Goal: Task Accomplishment & Management: Manage account settings

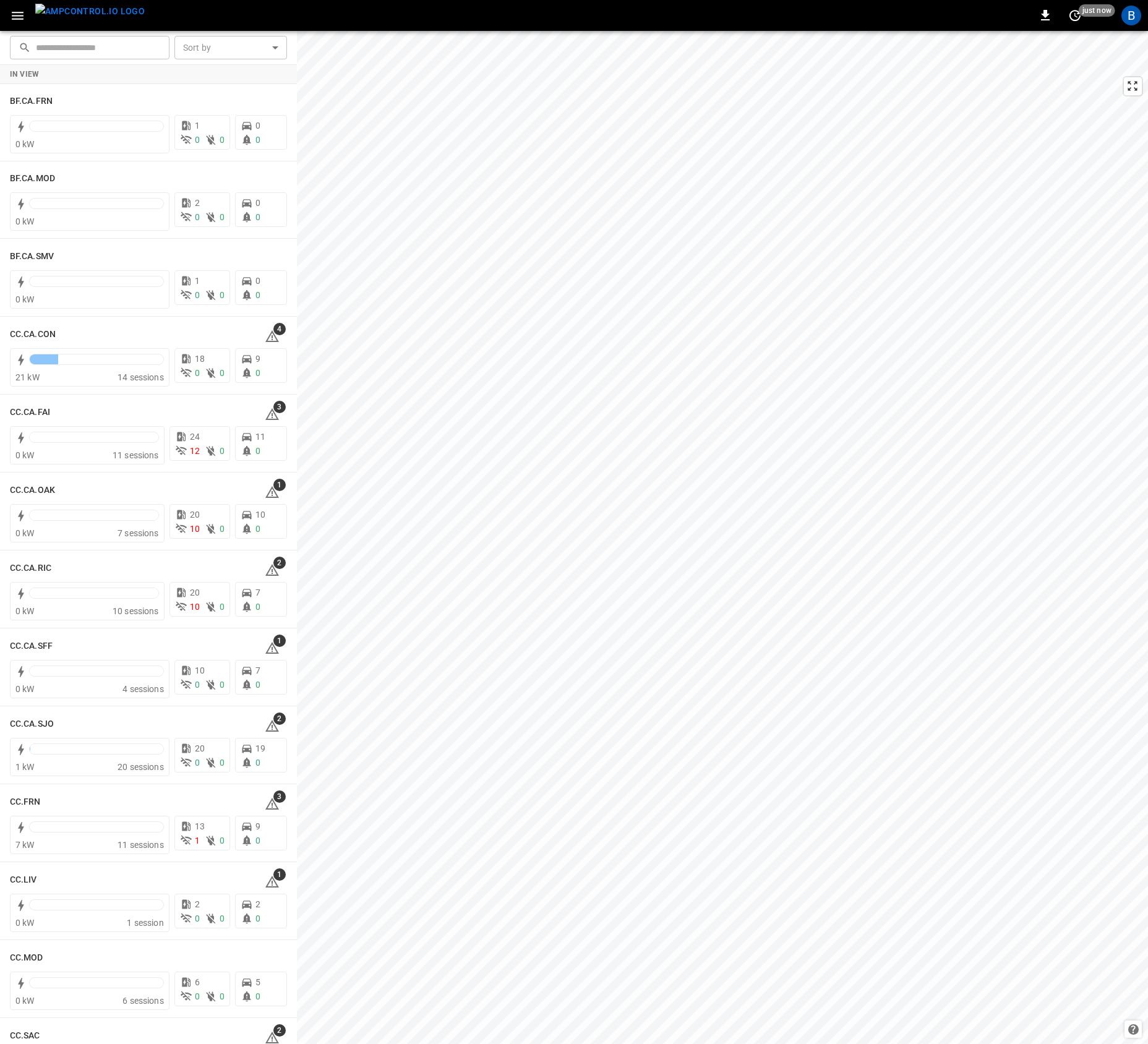
click at [7, 8] on button "button" at bounding box center [17, 15] width 25 height 23
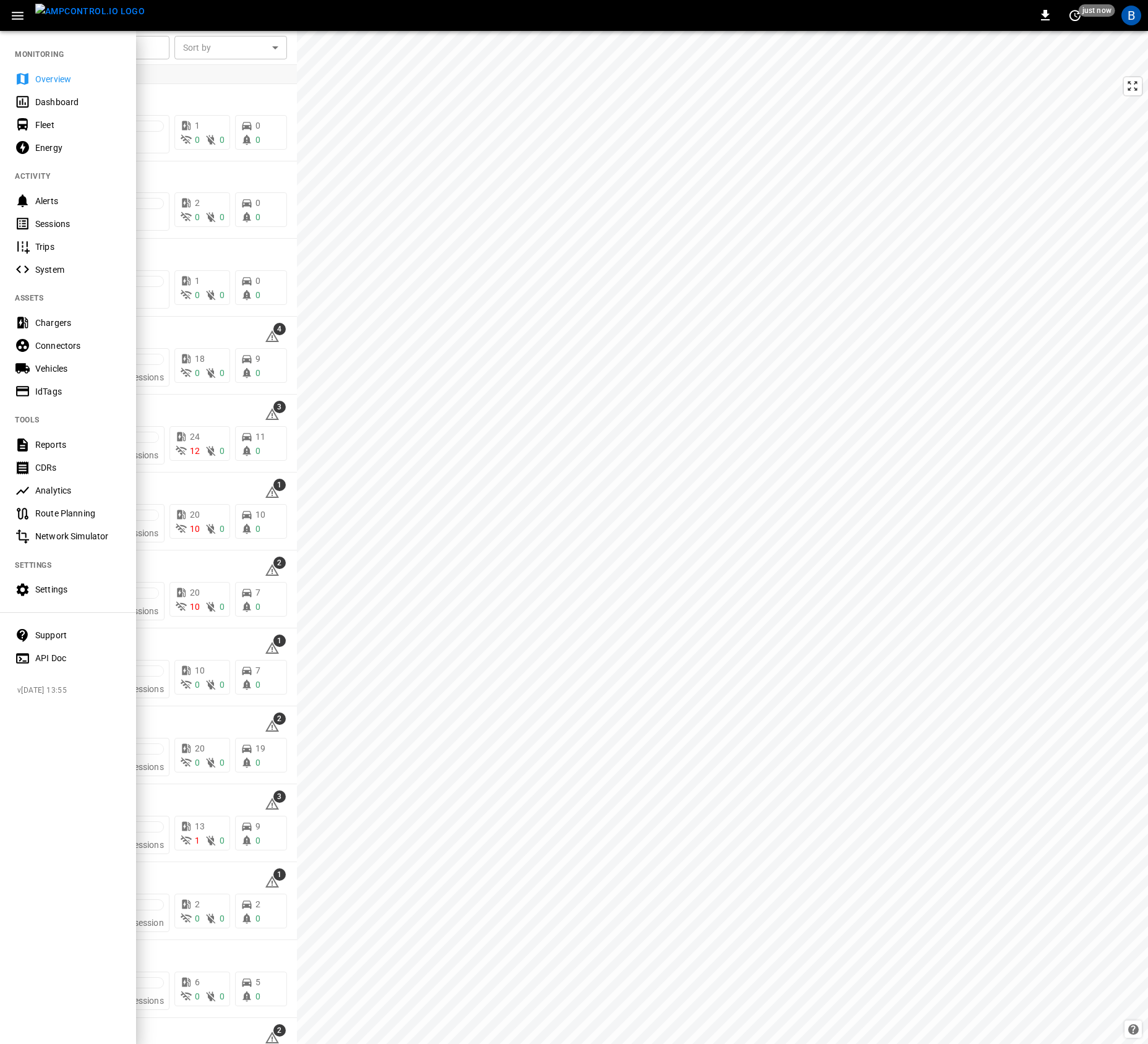
click at [63, 595] on div "Settings" at bounding box center [68, 589] width 136 height 23
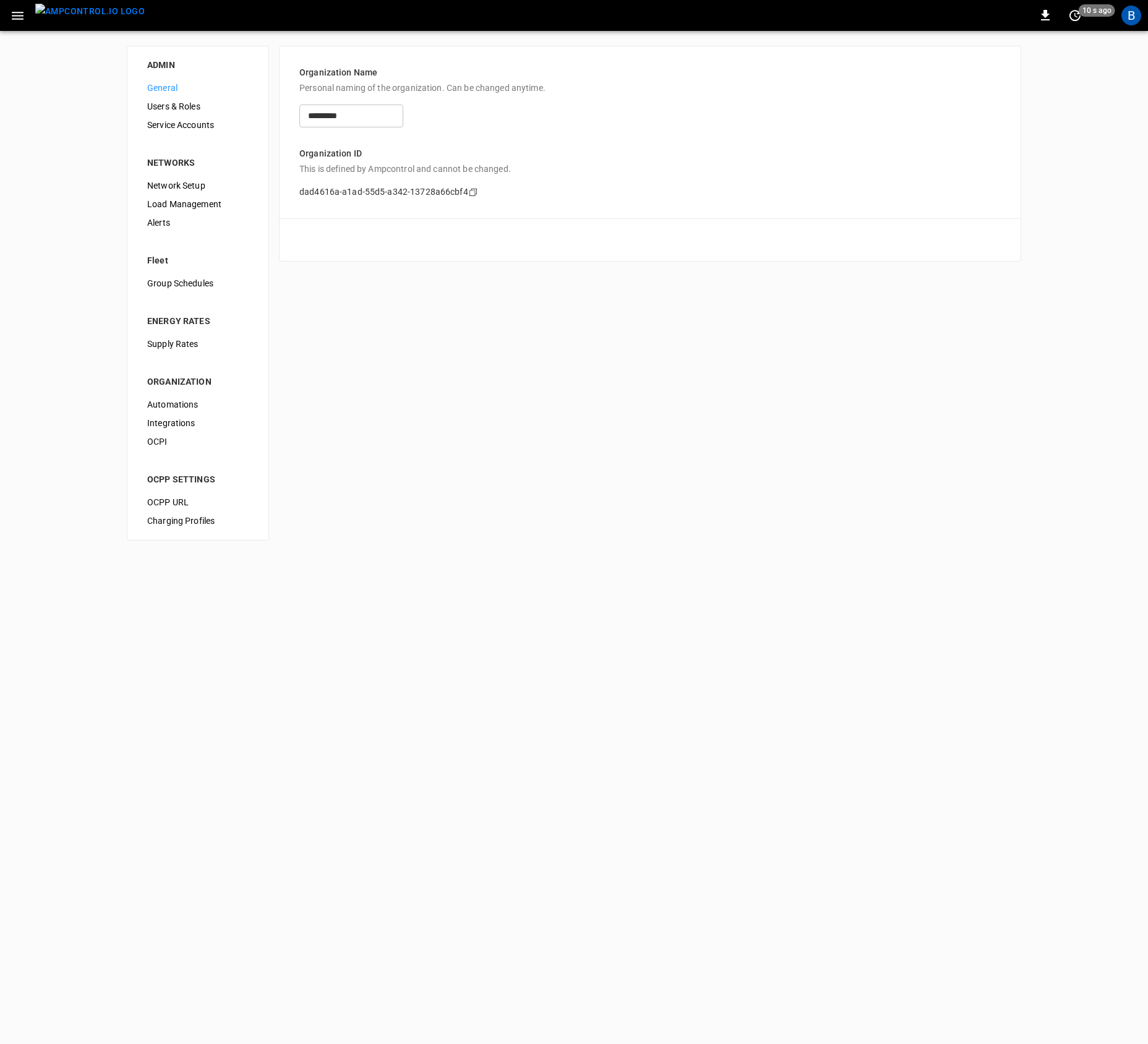
click at [376, 382] on div "ADMIN General Users & Roles Service Accounts NETWORKS Network Setup Load Manage…" at bounding box center [574, 293] width 1148 height 524
click at [216, 407] on span "Automations" at bounding box center [198, 405] width 102 height 13
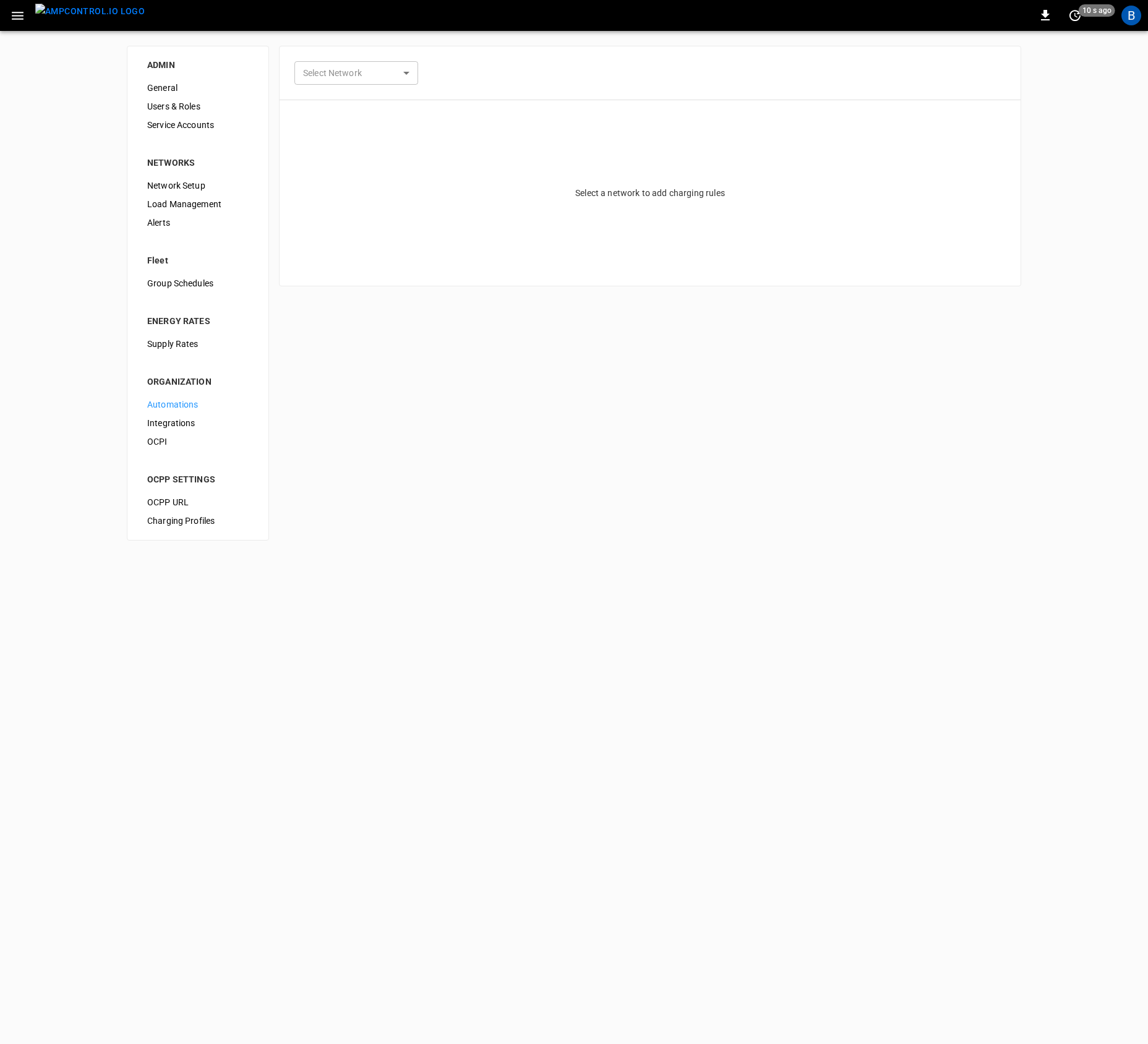
click at [331, 72] on body "0 10 s ago B ADMIN General Users & Roles Service Accounts NETWORKS Network Setu…" at bounding box center [574, 278] width 1148 height 555
click at [363, 119] on li "FE.RLY" at bounding box center [364, 121] width 140 height 21
type input "**********"
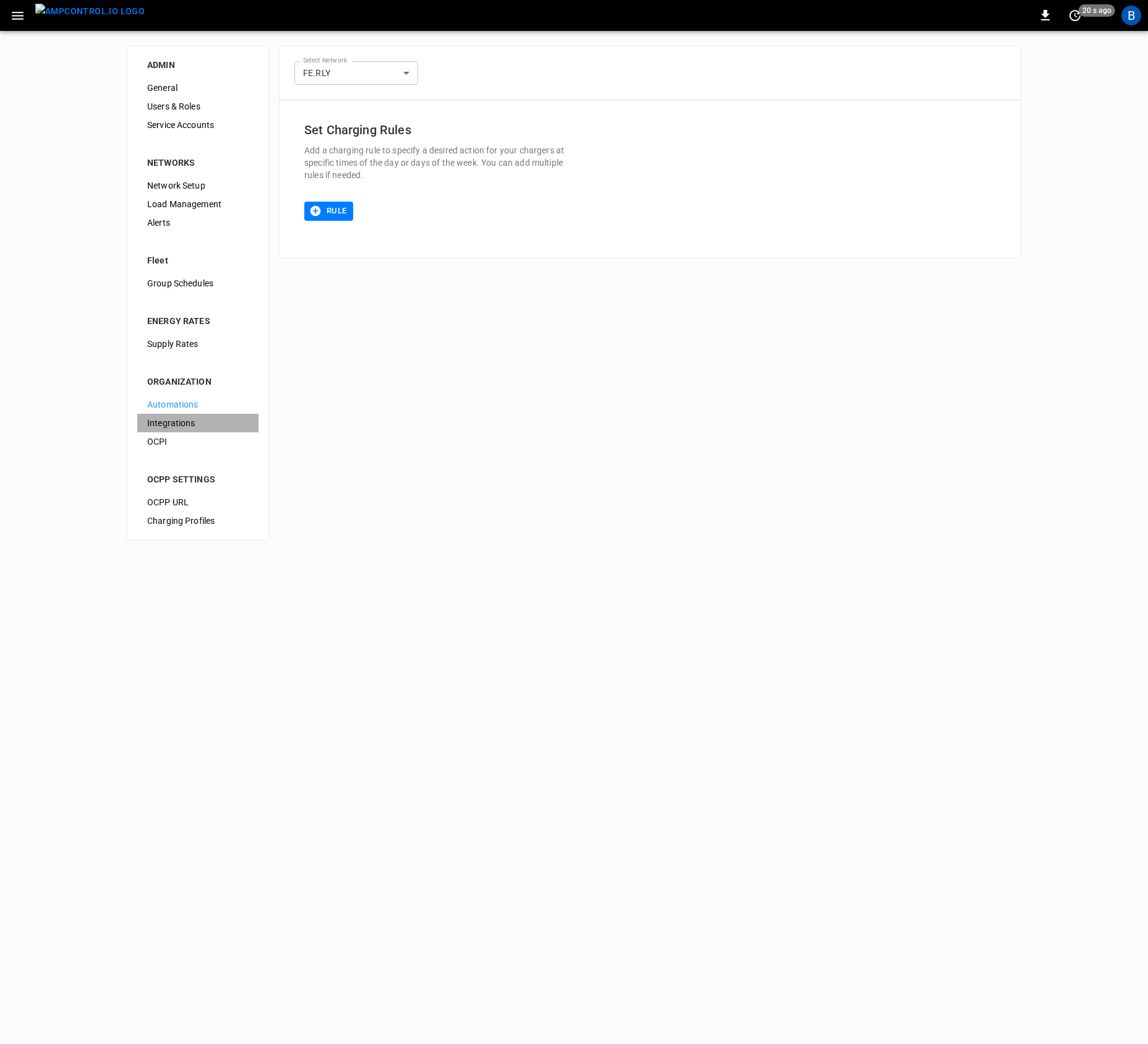
click at [174, 423] on span "Integrations" at bounding box center [198, 423] width 102 height 13
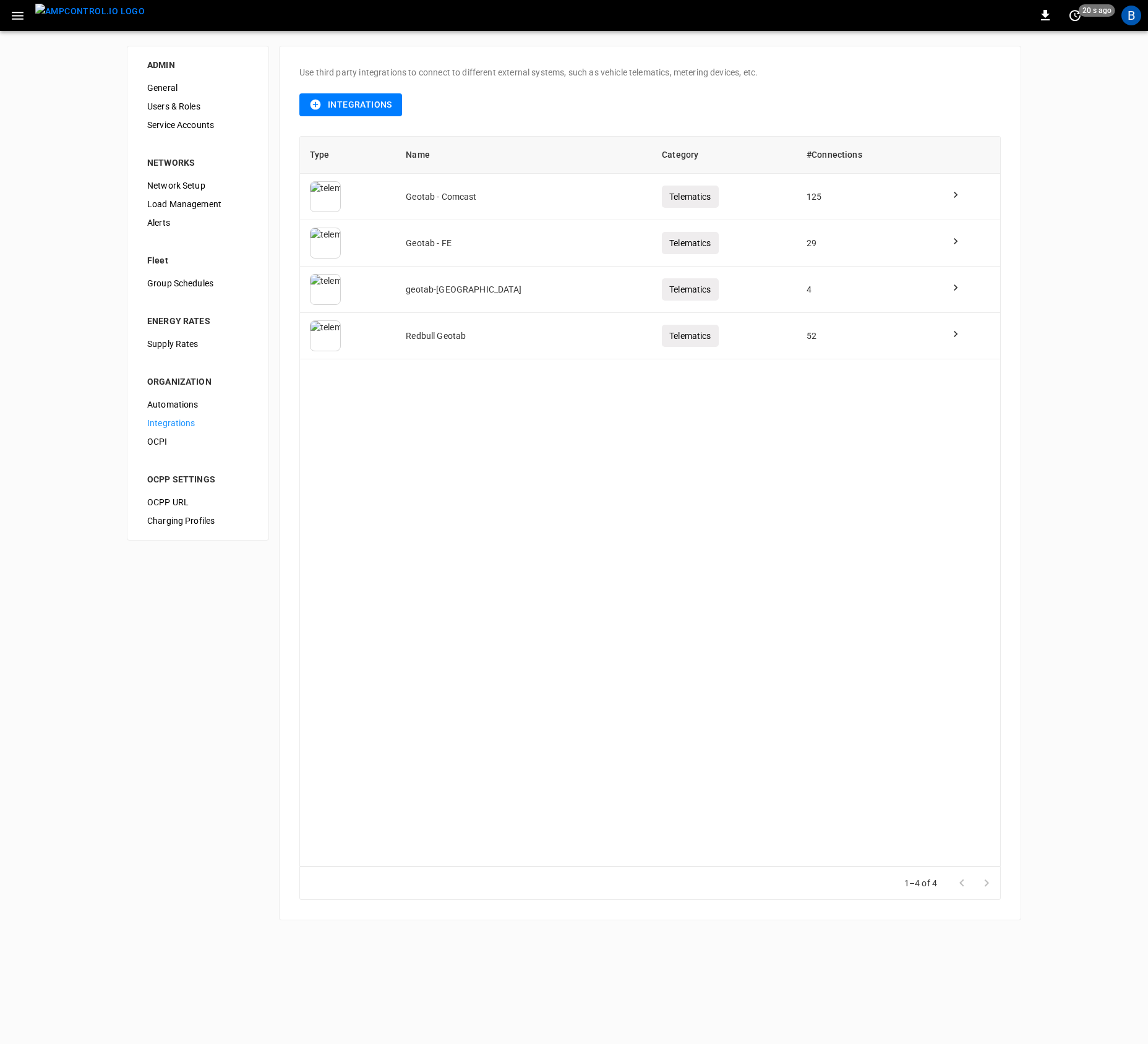
click at [172, 443] on span "OCPI" at bounding box center [198, 442] width 102 height 13
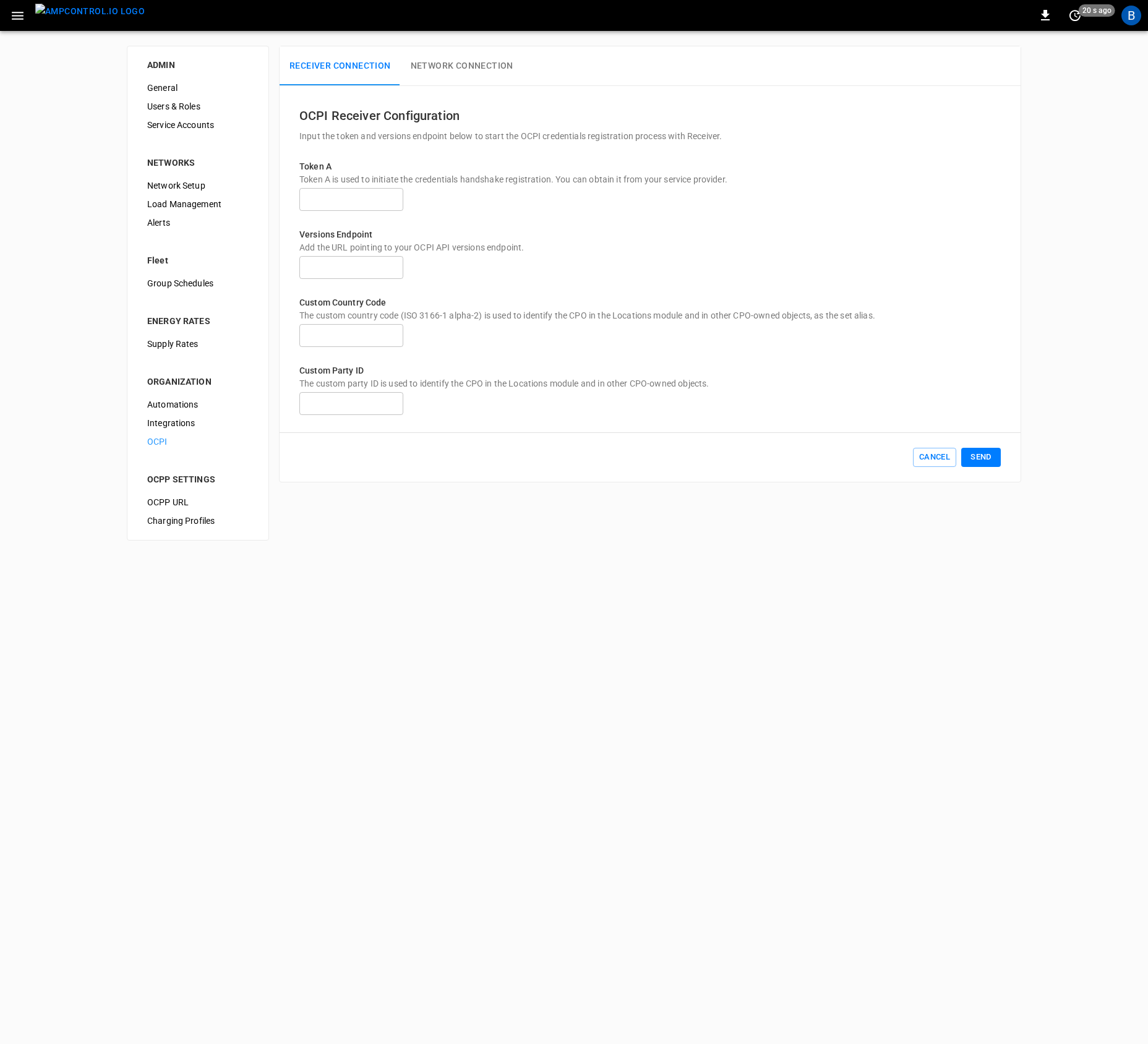
click at [190, 501] on span "OCPP URL" at bounding box center [198, 502] width 102 height 13
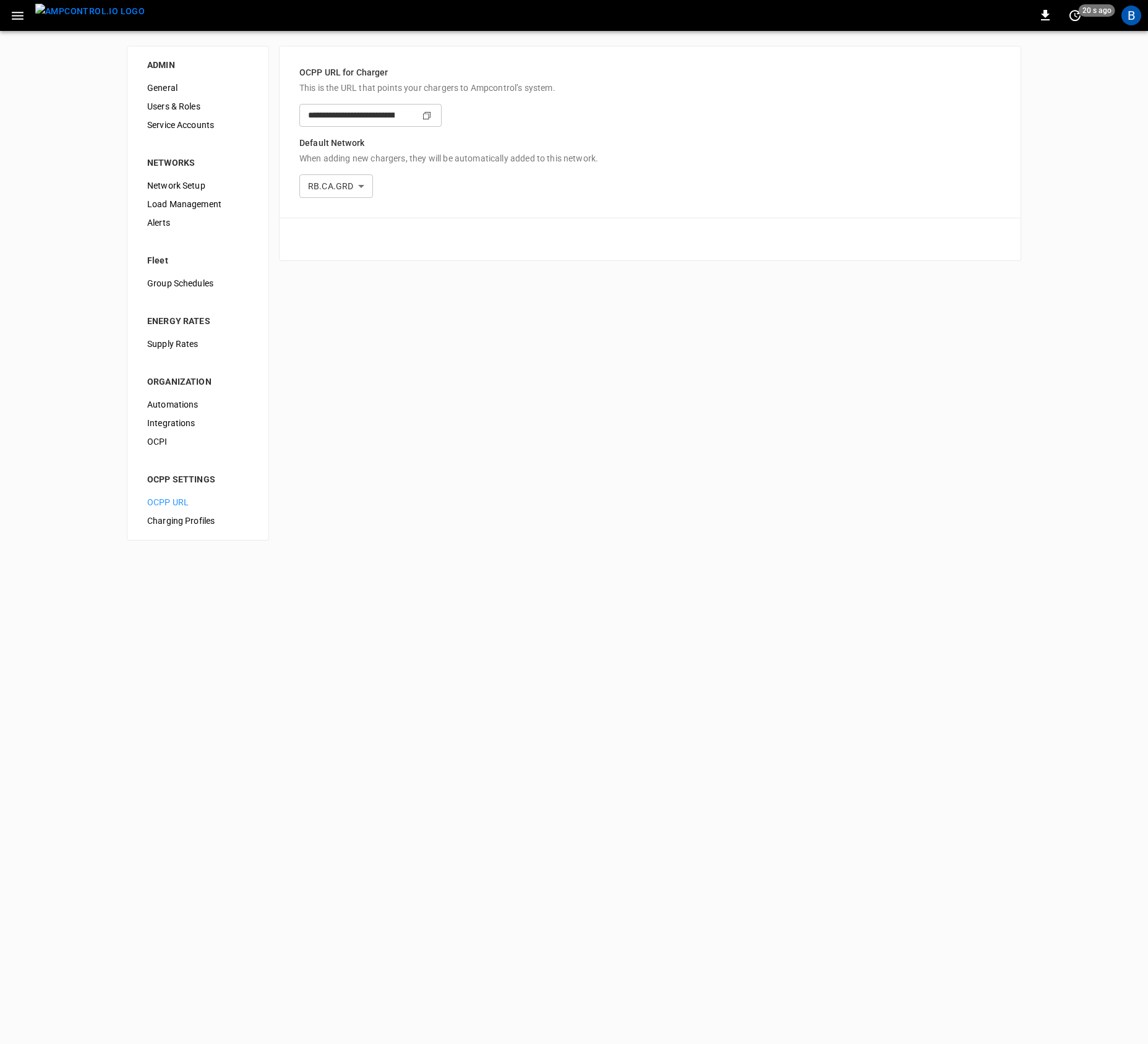
type input "**********"
click at [196, 518] on span "Charging Profiles" at bounding box center [198, 521] width 102 height 13
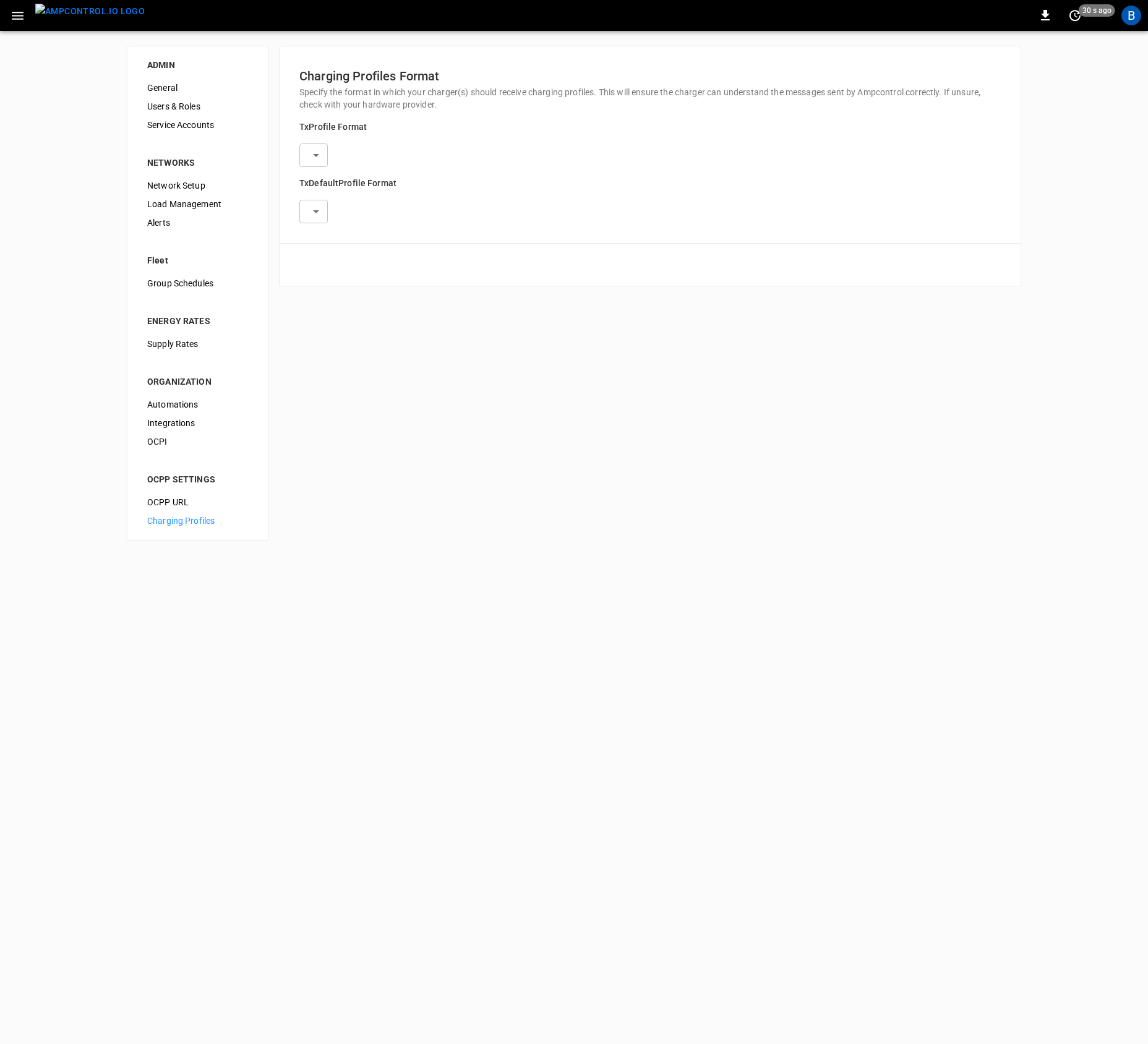
type input "**********"
click at [435, 497] on div "**********" at bounding box center [574, 293] width 1148 height 524
click at [207, 117] on div "Service Accounts" at bounding box center [198, 125] width 121 height 19
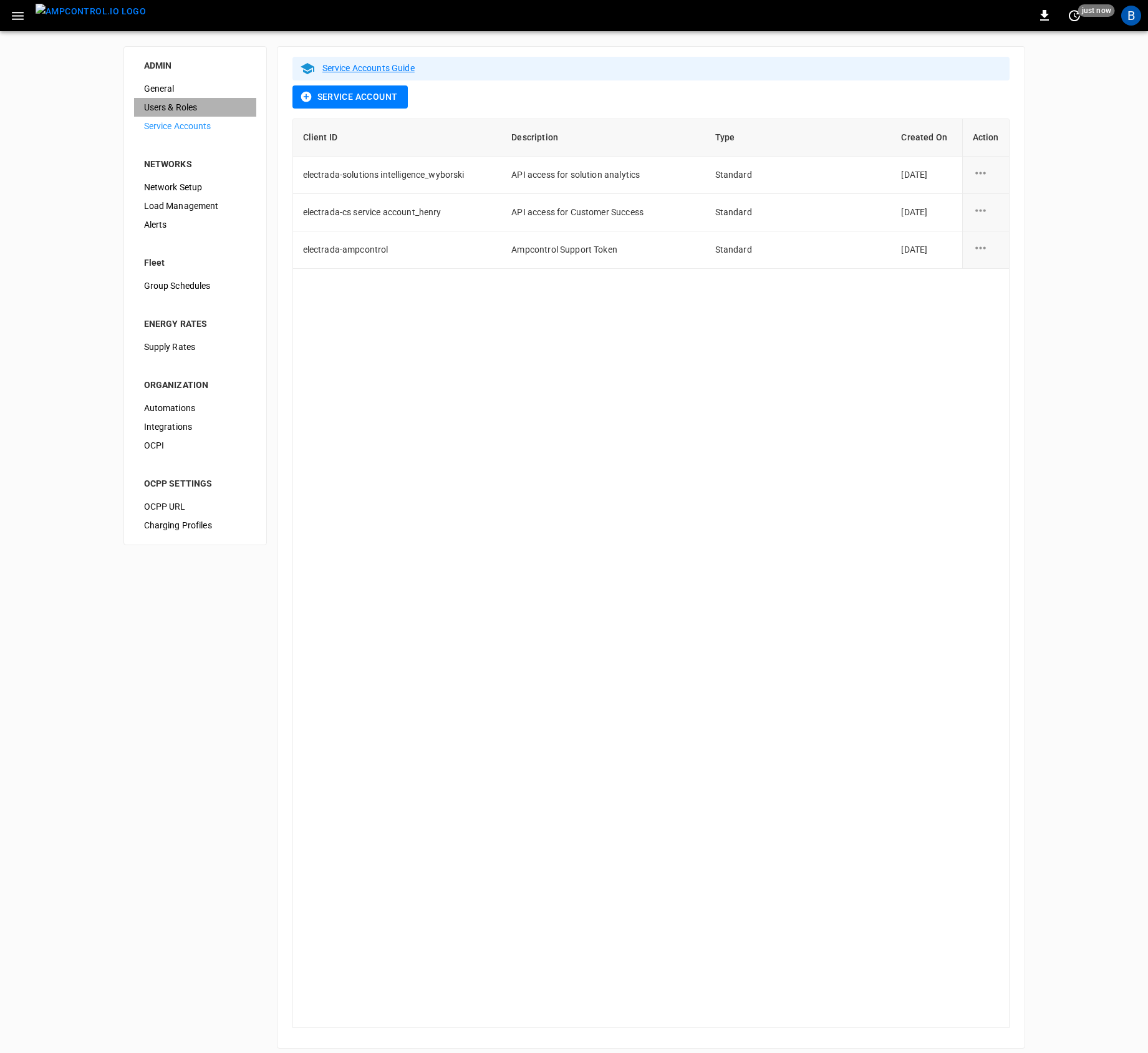
click at [199, 115] on div "Users & Roles" at bounding box center [196, 107] width 122 height 19
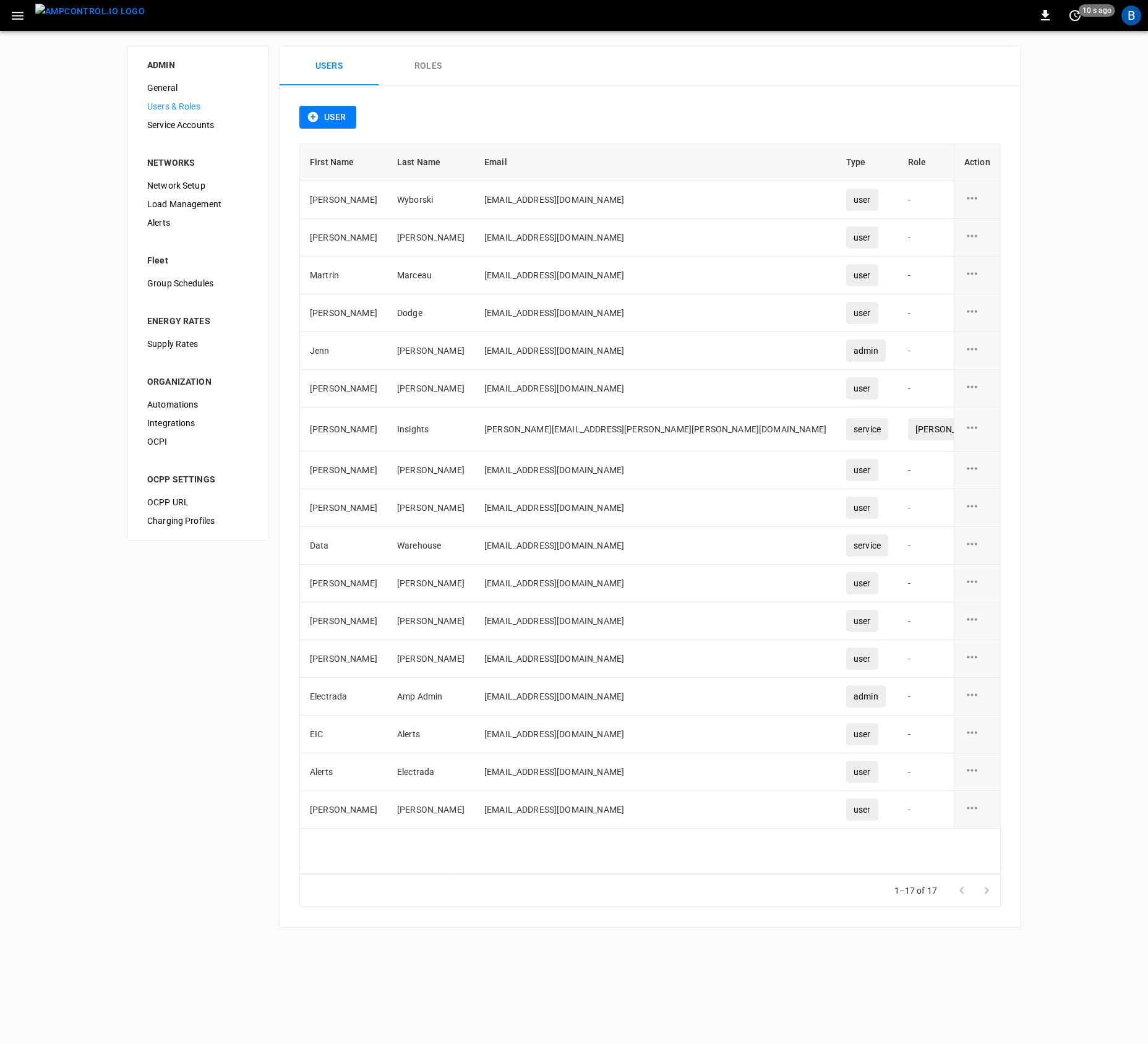
click at [191, 88] on span "General" at bounding box center [198, 88] width 102 height 13
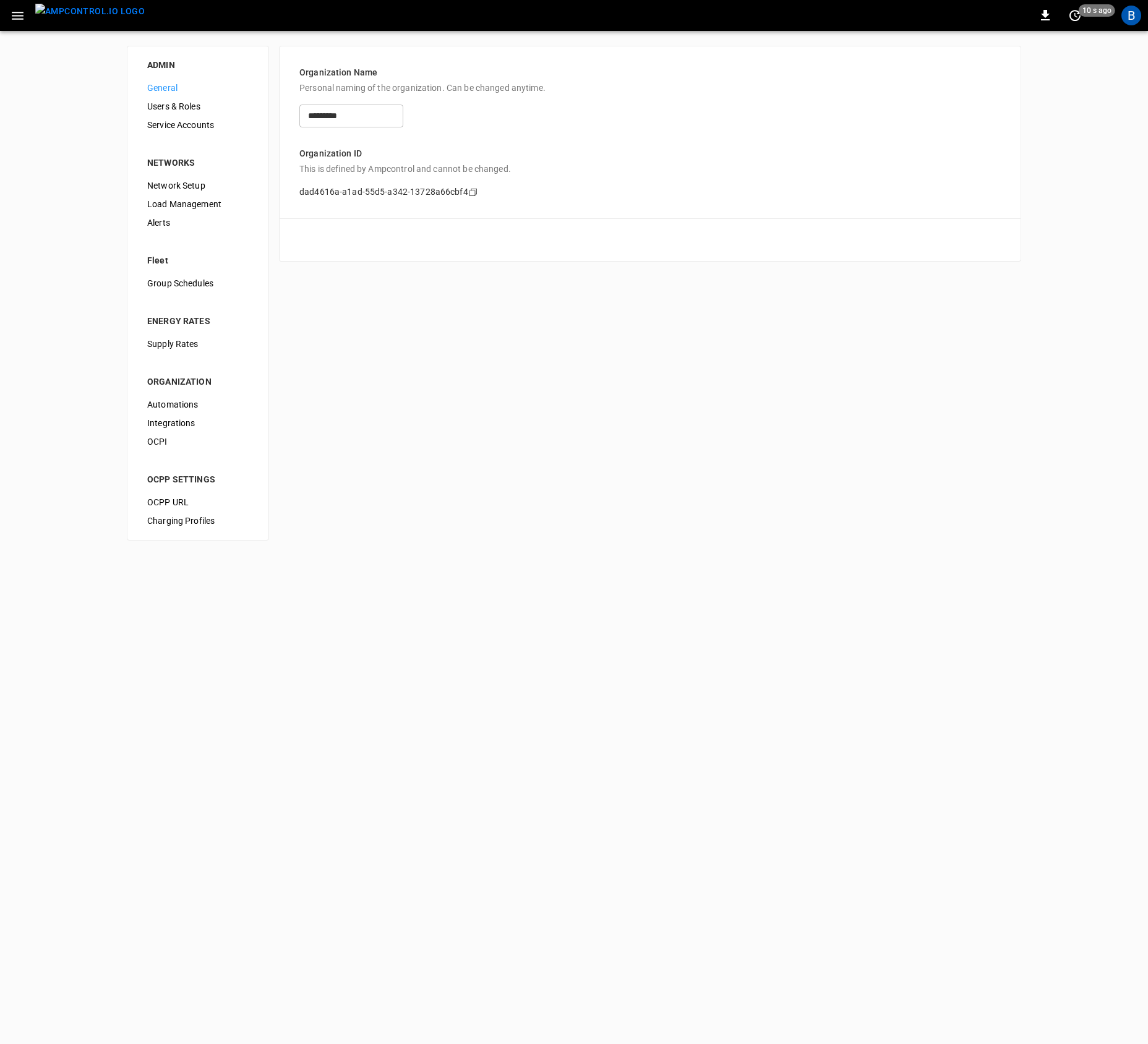
click at [213, 130] on span "Service Accounts" at bounding box center [198, 125] width 102 height 13
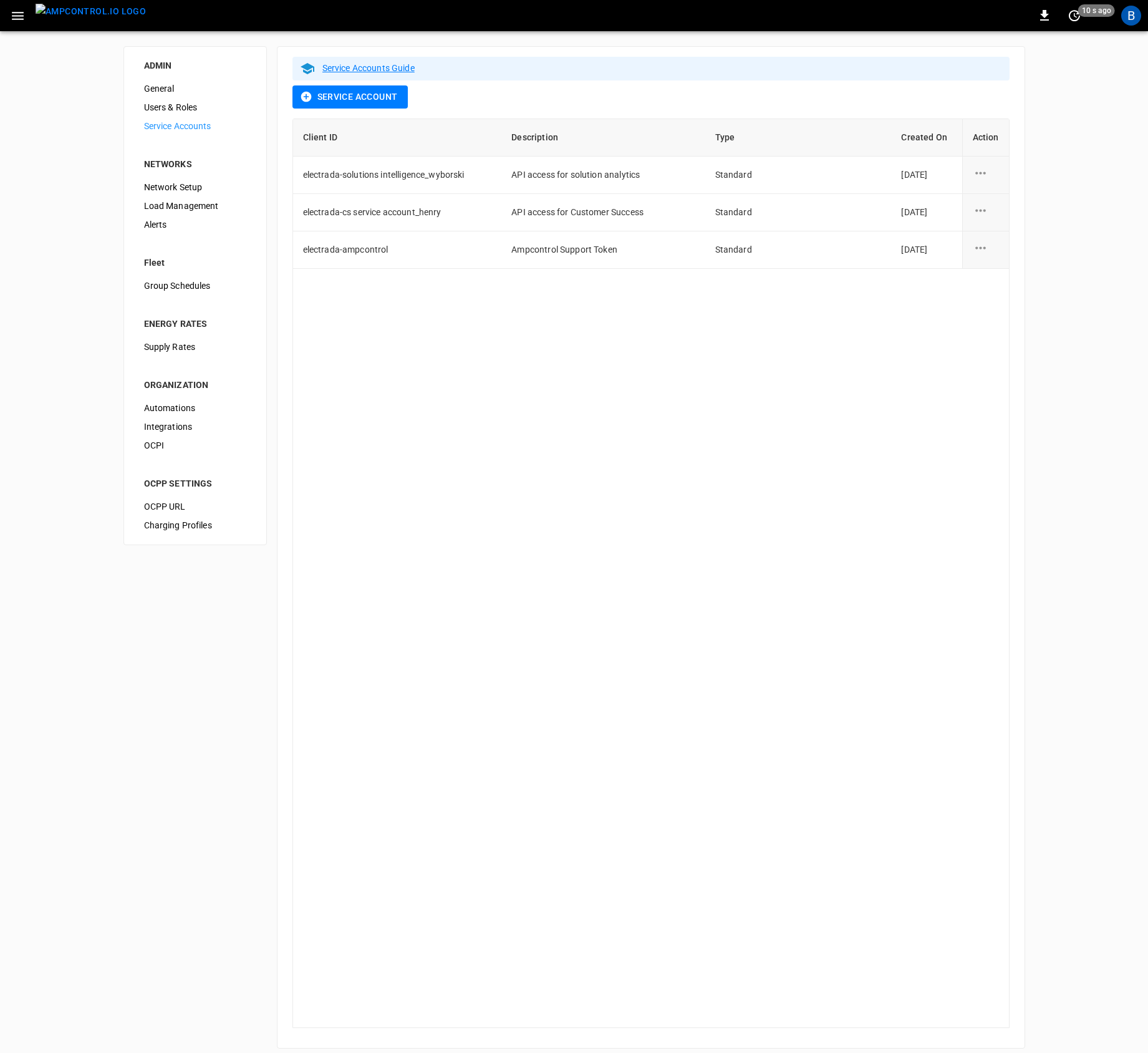
click at [184, 188] on span "Network Setup" at bounding box center [195, 187] width 103 height 13
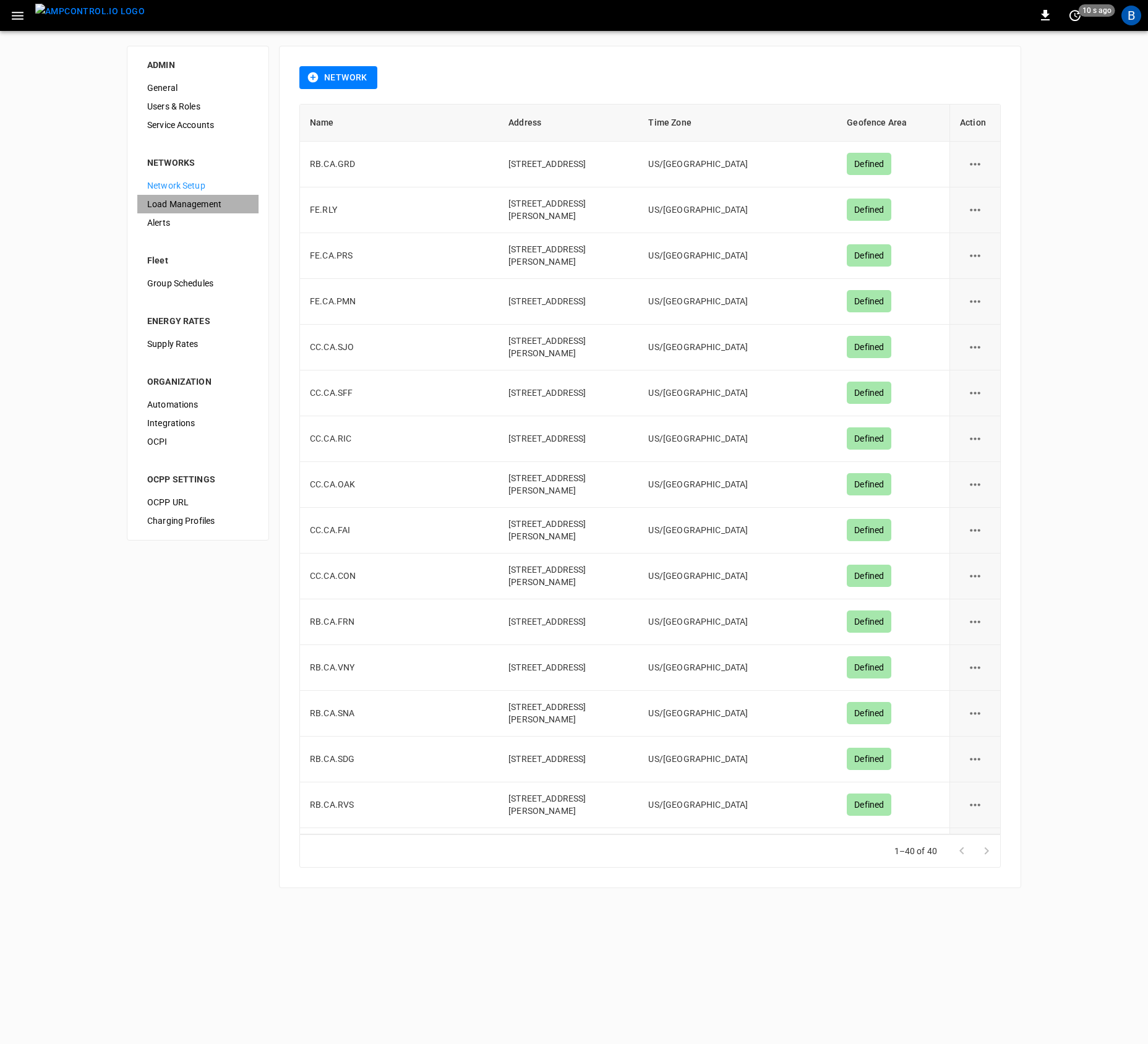
click at [166, 199] on span "Load Management" at bounding box center [198, 204] width 102 height 13
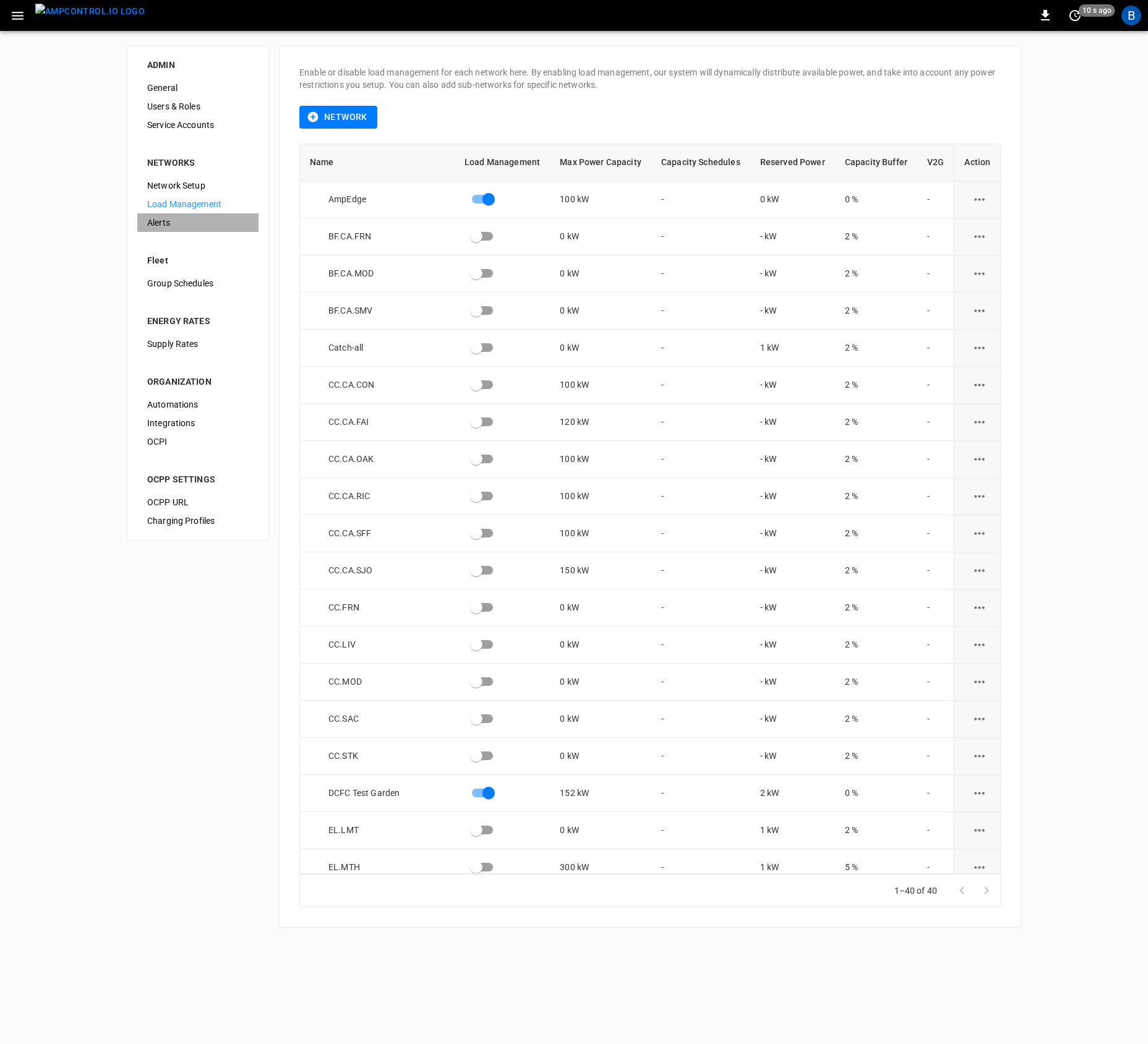
click at [189, 222] on span "Alerts" at bounding box center [198, 223] width 102 height 13
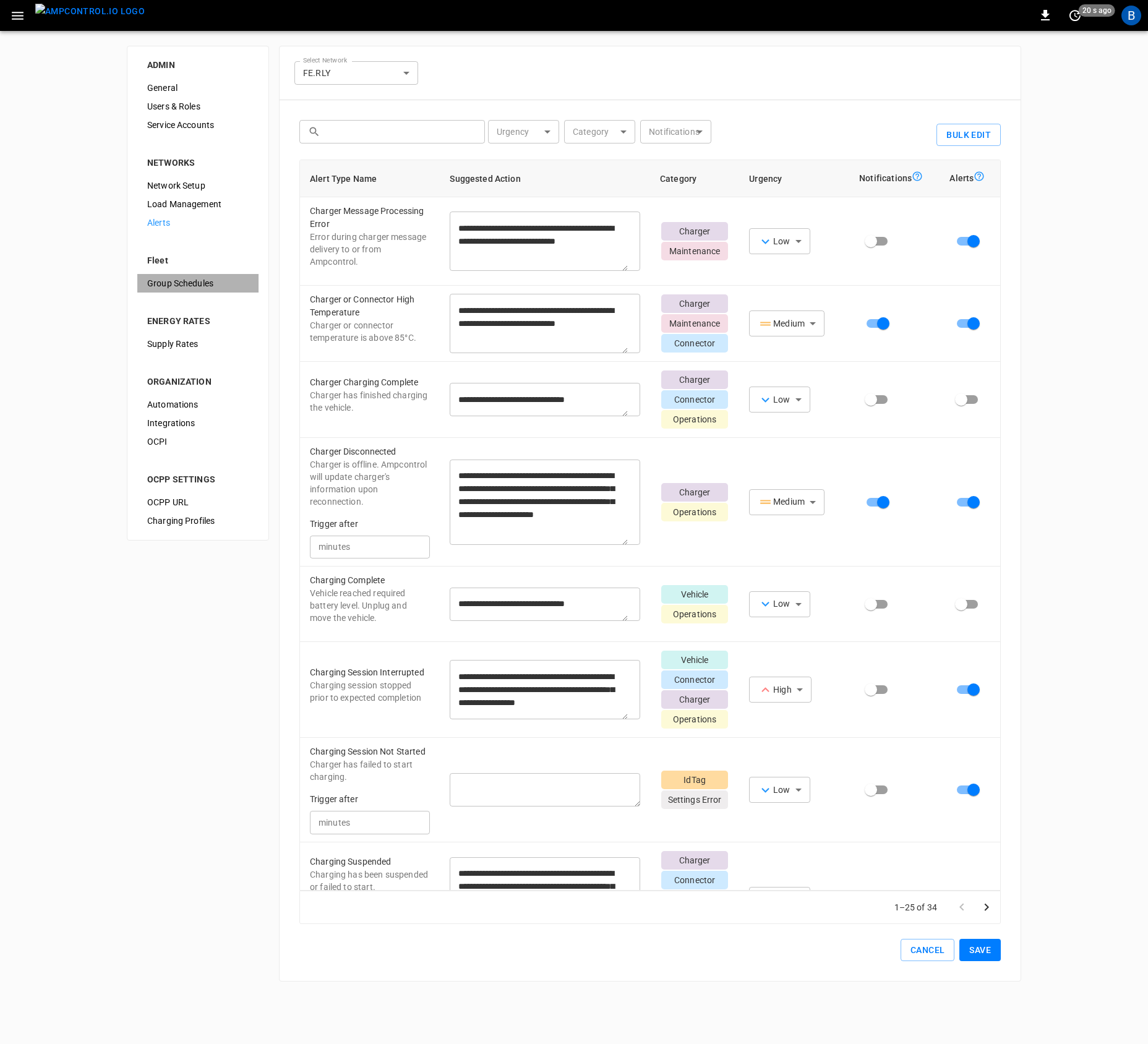
click at [196, 283] on span "Group Schedules" at bounding box center [198, 283] width 102 height 13
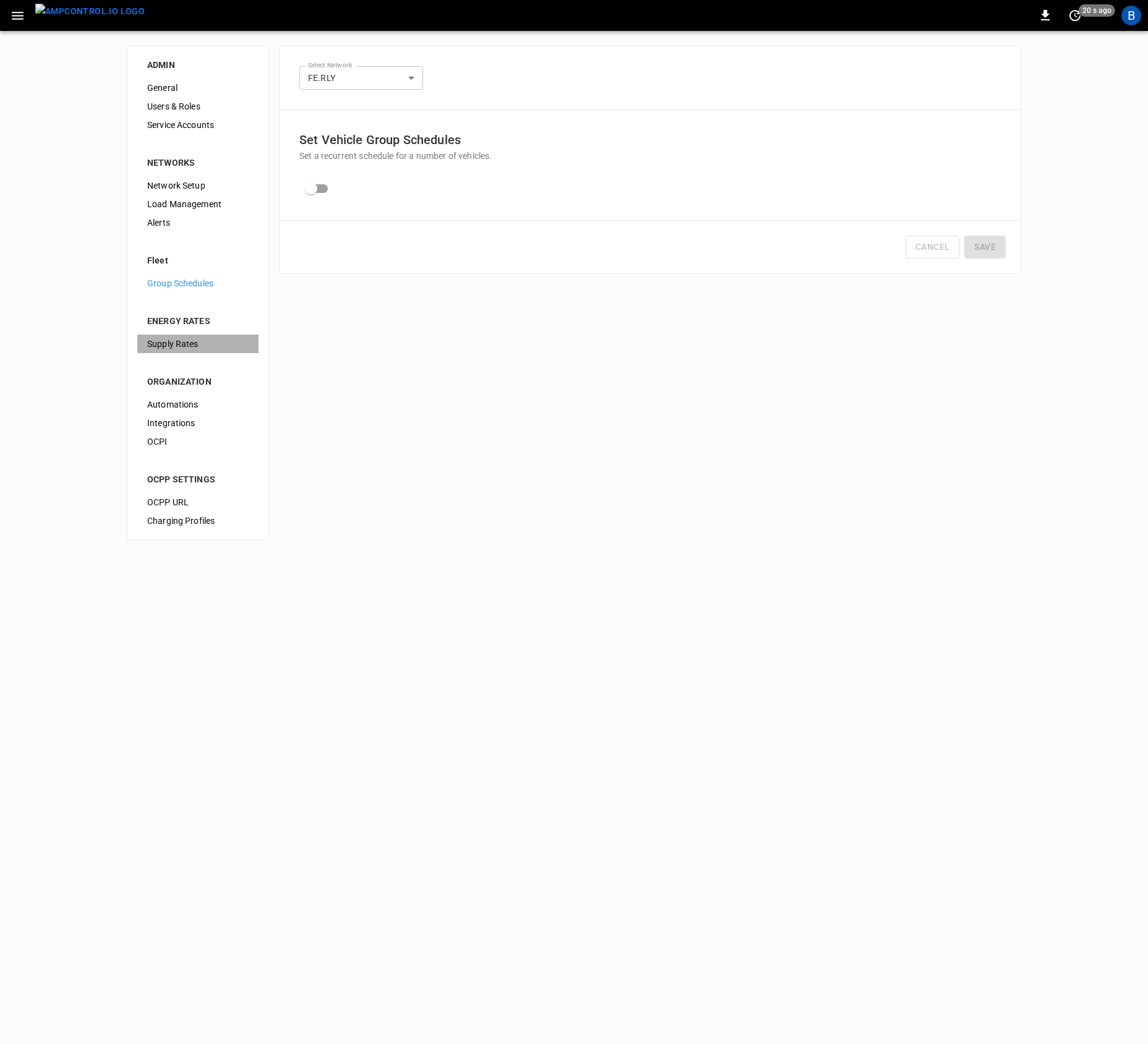
click at [222, 349] on span "Supply Rates" at bounding box center [198, 344] width 102 height 13
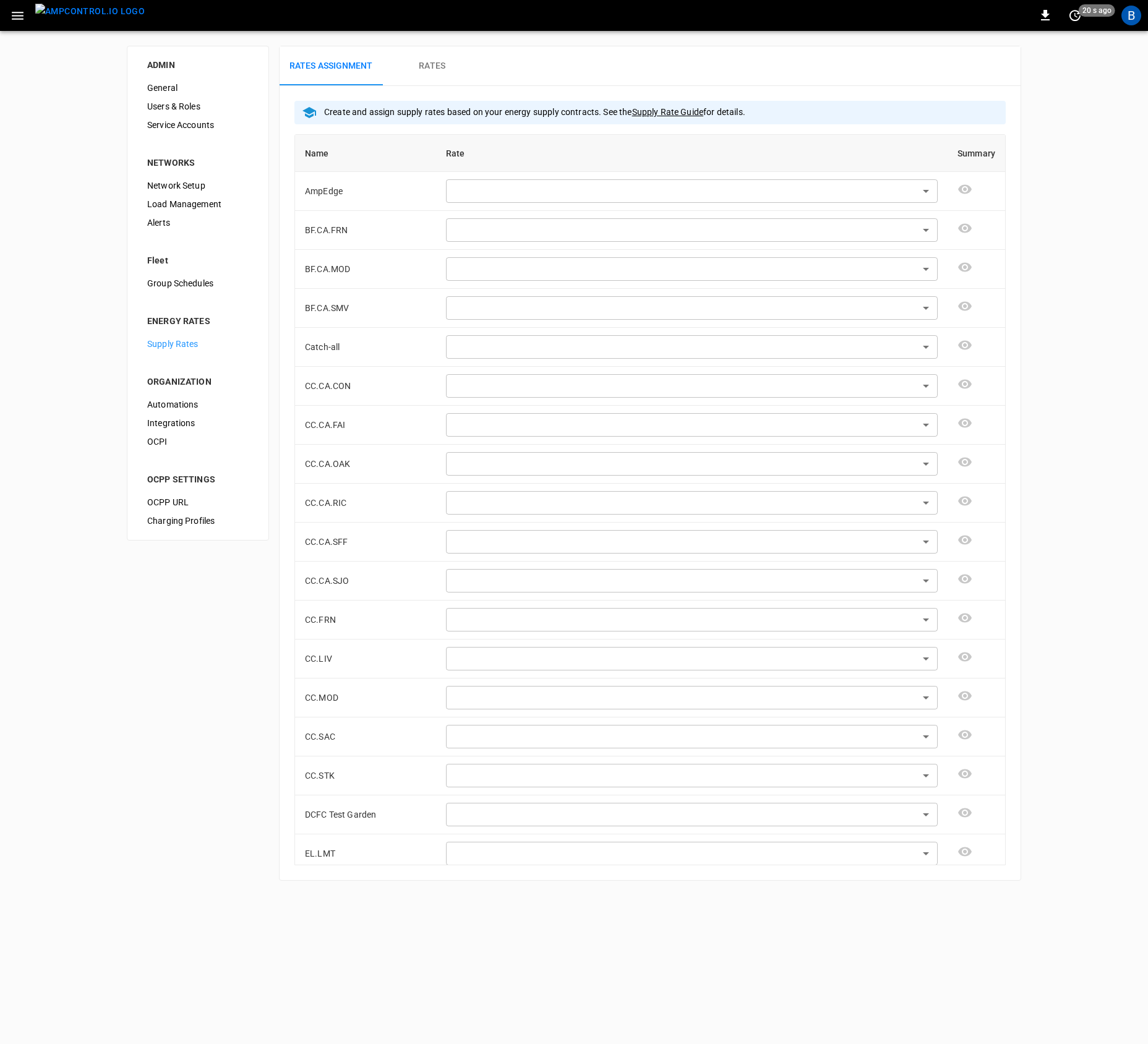
click at [184, 412] on div "Automations" at bounding box center [198, 405] width 121 height 19
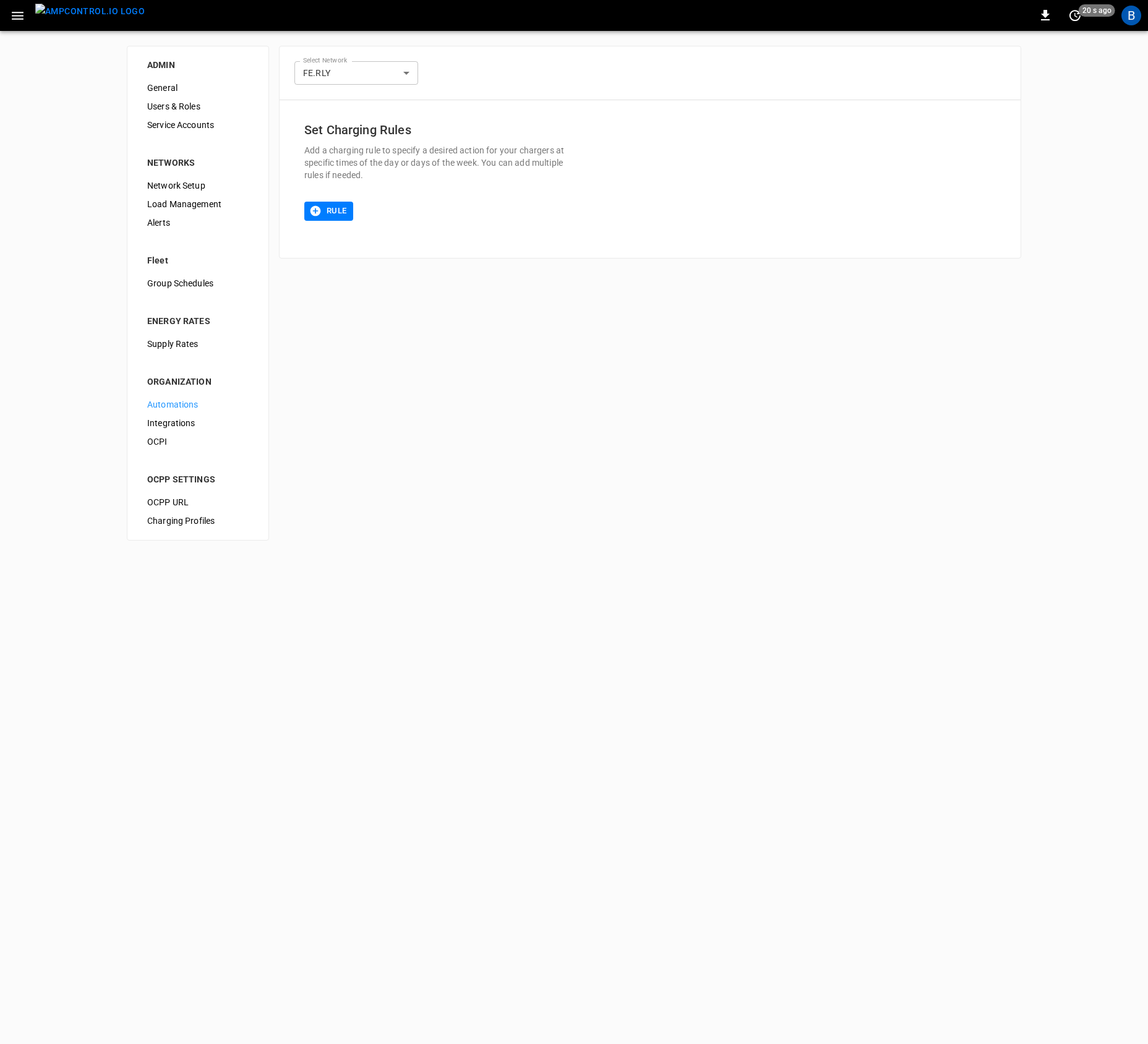
click at [173, 423] on span "Integrations" at bounding box center [198, 423] width 102 height 13
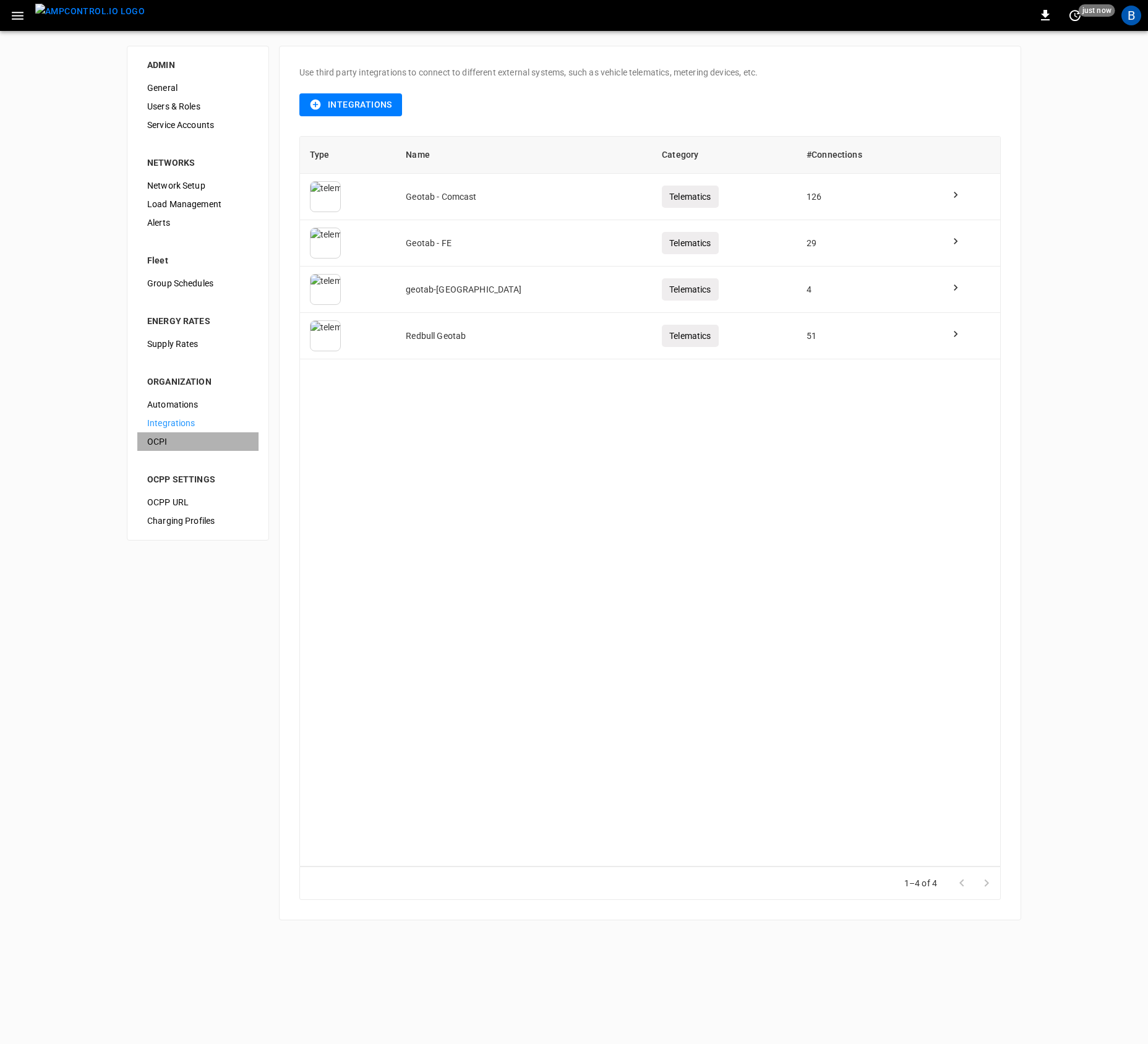
click at [186, 440] on span "OCPI" at bounding box center [198, 442] width 102 height 13
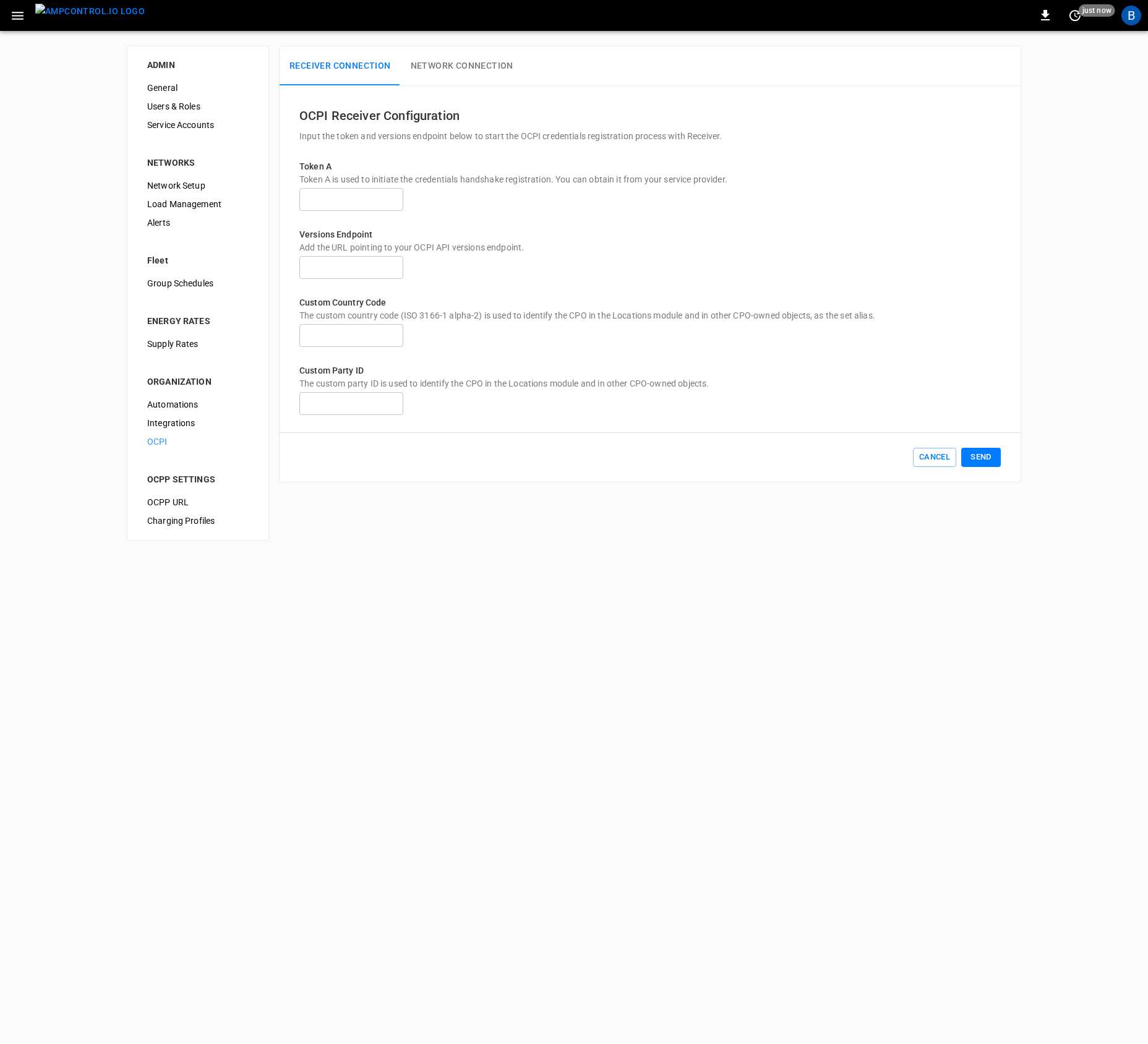
click at [476, 555] on html "0 just now B ADMIN General Users & Roles Service Accounts NETWORKS Network Setu…" at bounding box center [574, 278] width 1148 height 555
click at [503, 555] on html "0 10 s ago B ADMIN General Users & Roles Service Accounts NETWORKS Network Setu…" at bounding box center [574, 278] width 1148 height 555
click at [562, 555] on html "0 10 s ago B ADMIN General Users & Roles Service Accounts NETWORKS Network Setu…" at bounding box center [574, 278] width 1148 height 555
click at [306, 555] on html "0 10 s ago B ADMIN General Users & Roles Service Accounts NETWORKS Network Setu…" at bounding box center [574, 278] width 1148 height 555
click at [17, 19] on icon "button" at bounding box center [17, 16] width 12 height 8
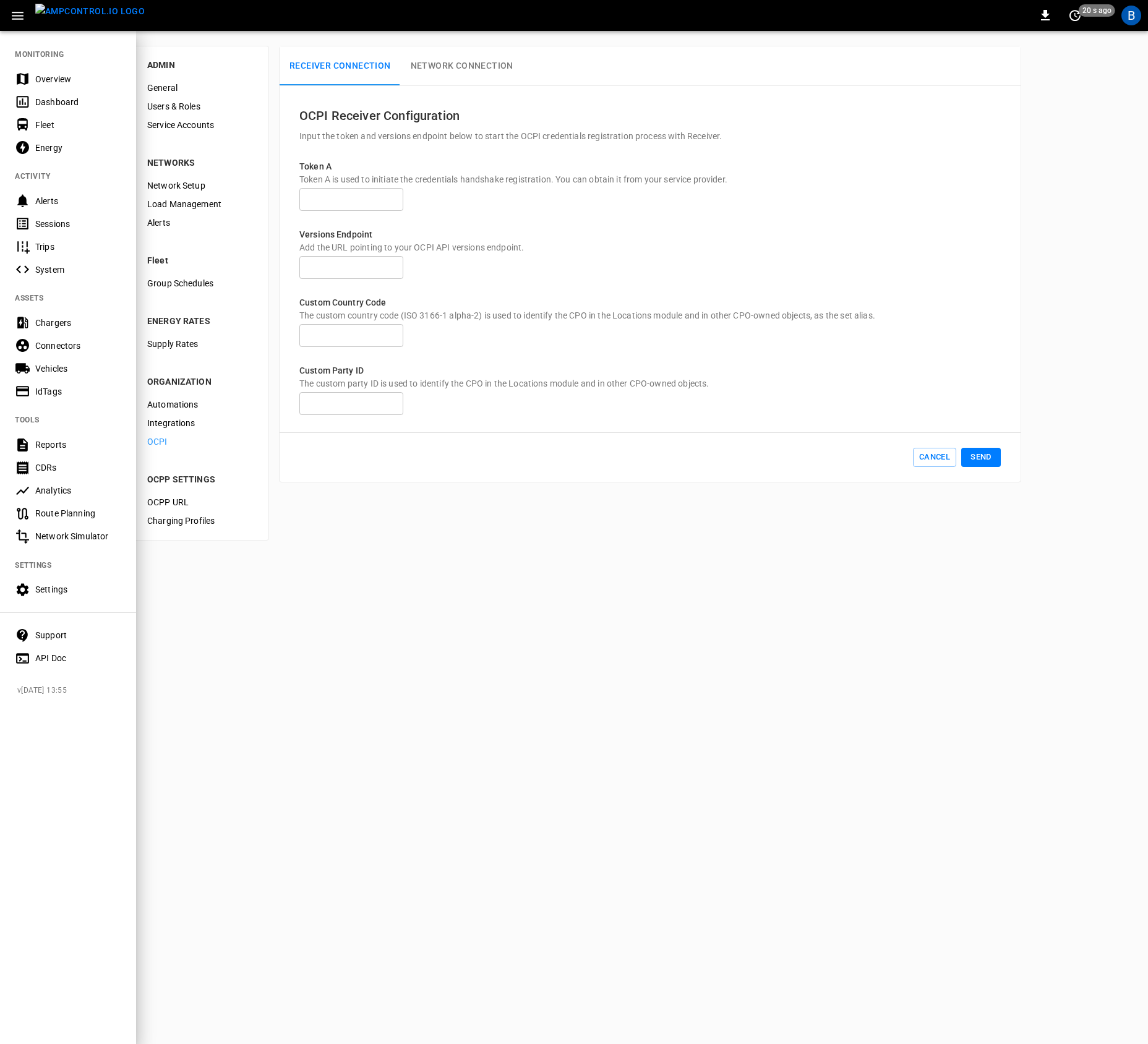
click at [420, 646] on div at bounding box center [574, 522] width 1148 height 1044
